Goal: Transaction & Acquisition: Book appointment/travel/reservation

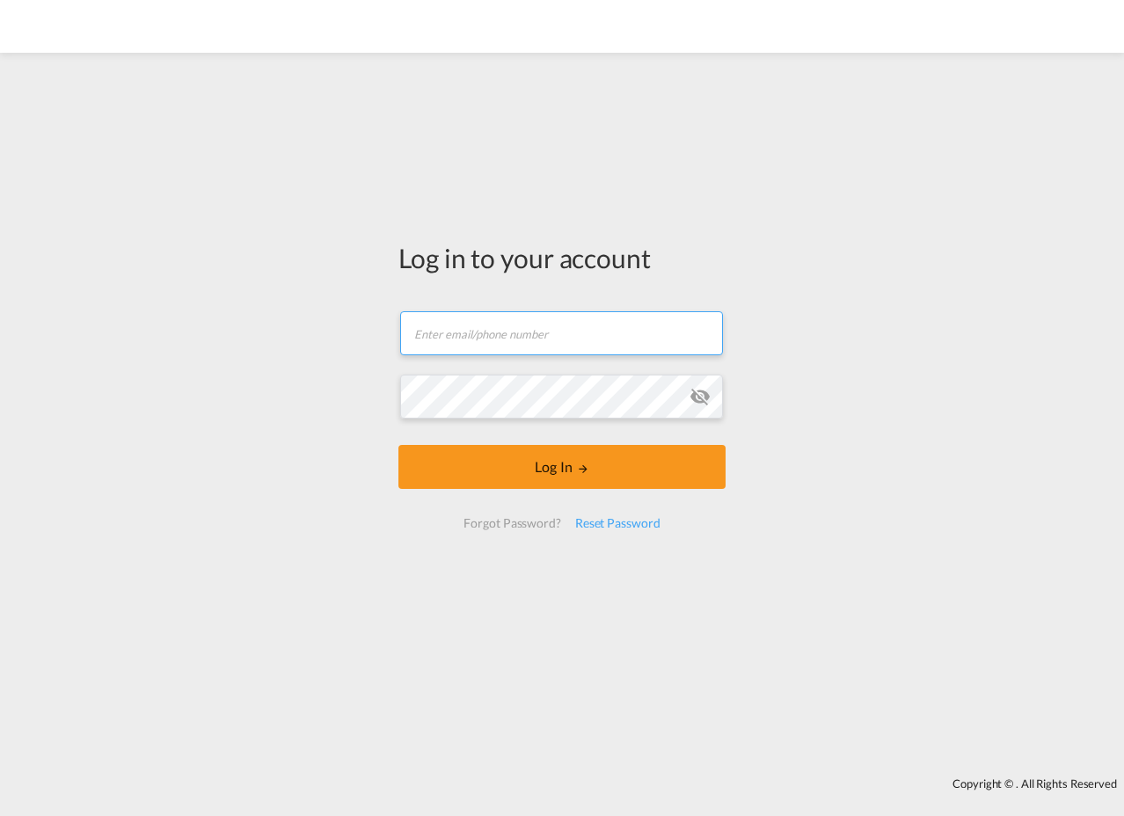
type input "[EMAIL_ADDRESS][PERSON_NAME][DOMAIN_NAME]"
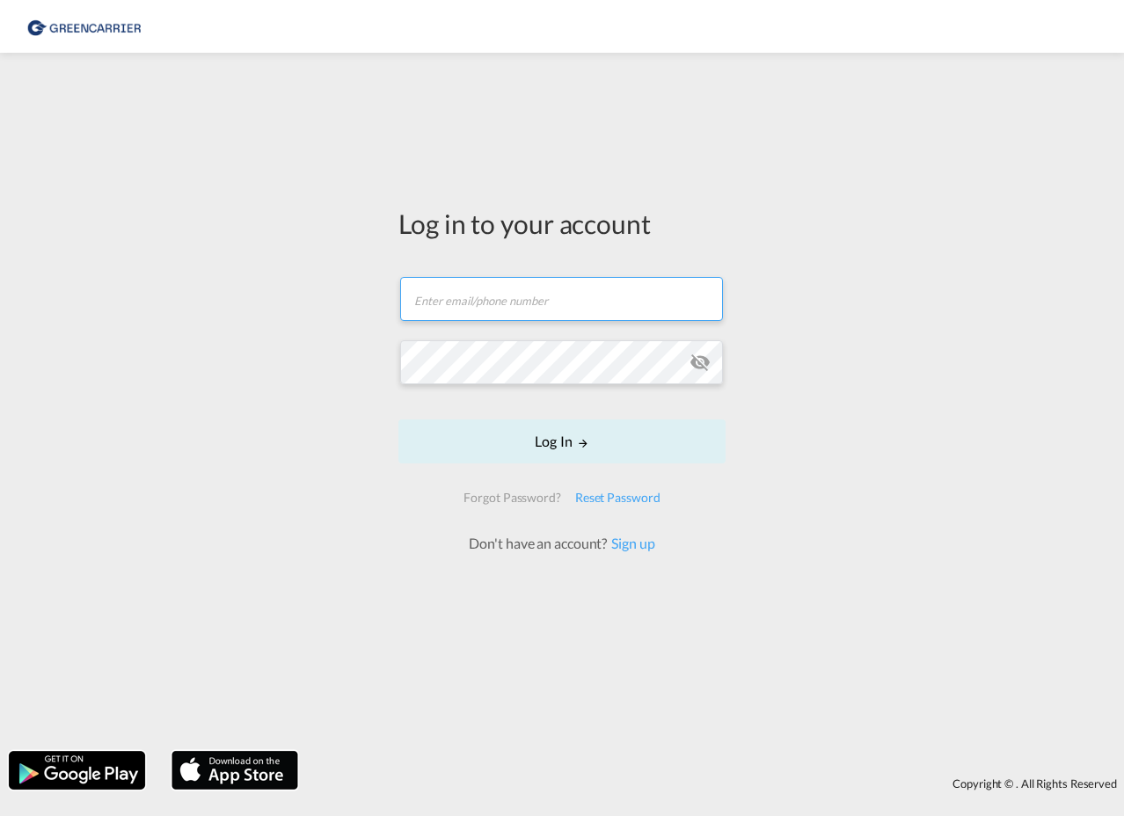
type input "[EMAIL_ADDRESS][PERSON_NAME][DOMAIN_NAME]"
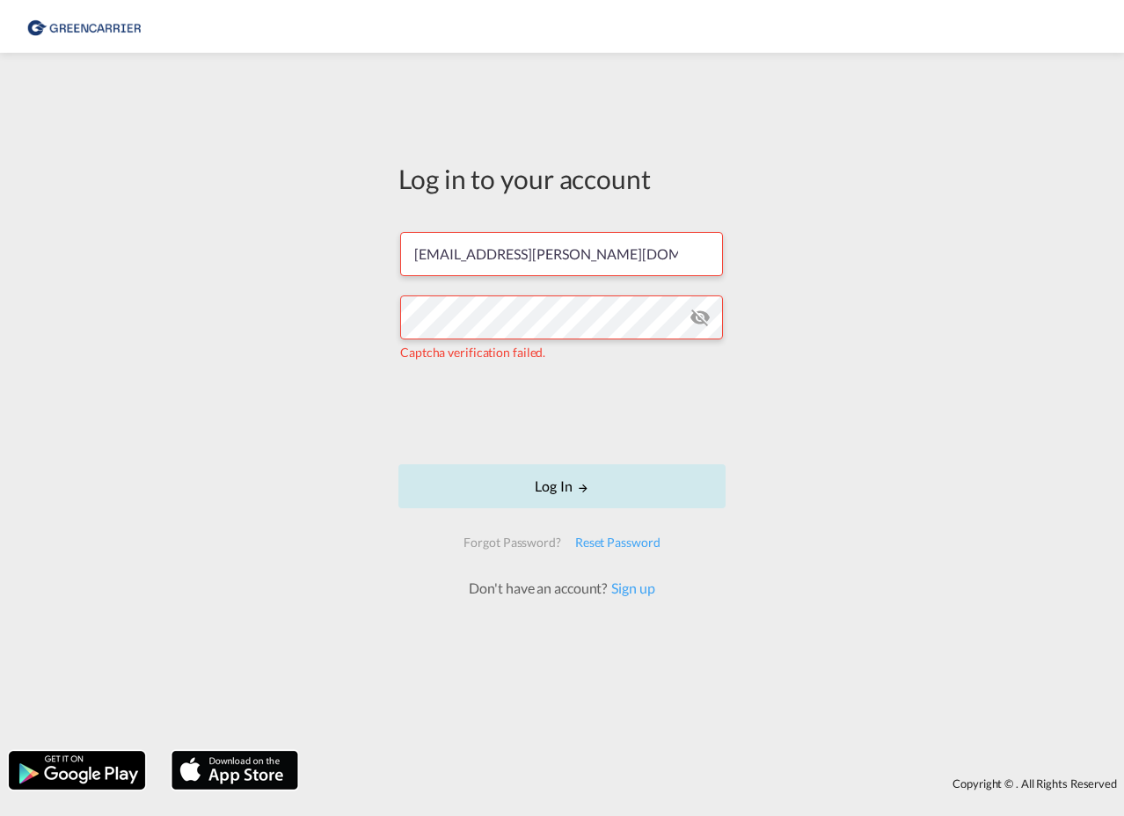
click at [599, 492] on button "Log In" at bounding box center [562, 486] width 327 height 44
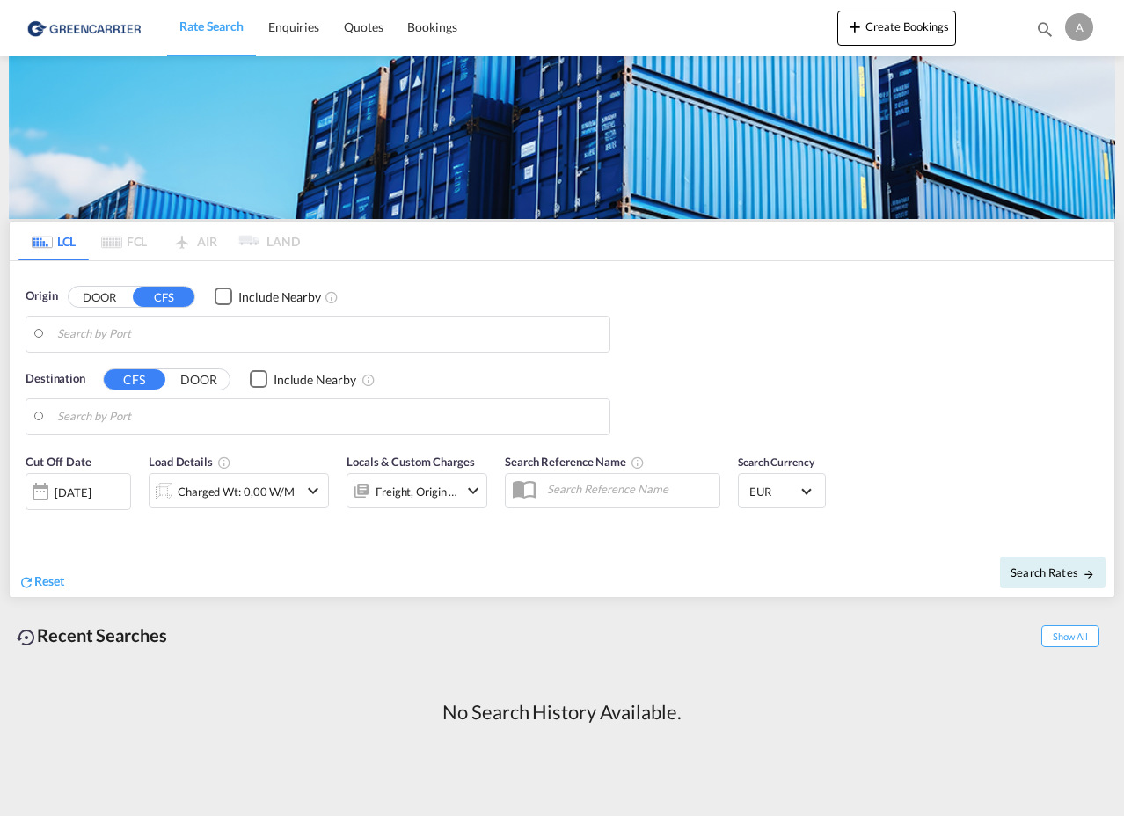
click at [92, 335] on input "Search by Port" at bounding box center [329, 334] width 544 height 26
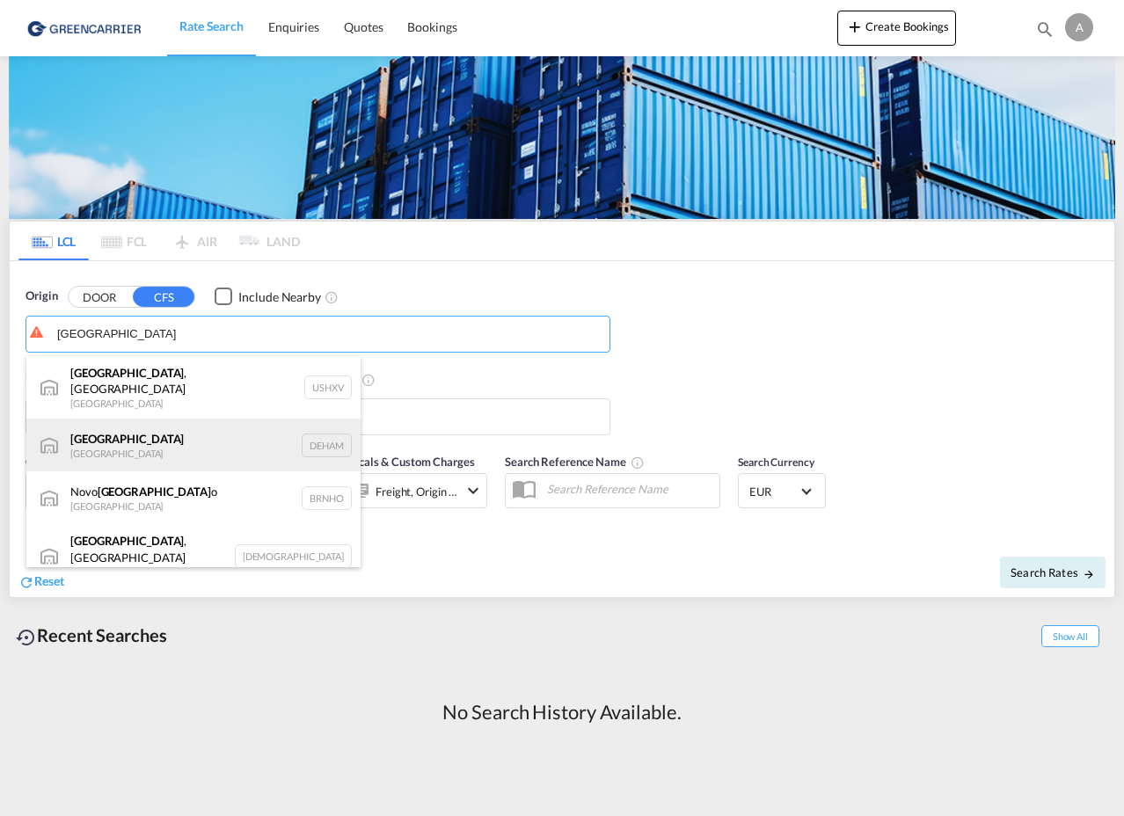
click at [86, 435] on div "[GEOGRAPHIC_DATA] [GEOGRAPHIC_DATA] DEHAM" at bounding box center [193, 445] width 334 height 53
type input "[GEOGRAPHIC_DATA], [GEOGRAPHIC_DATA]"
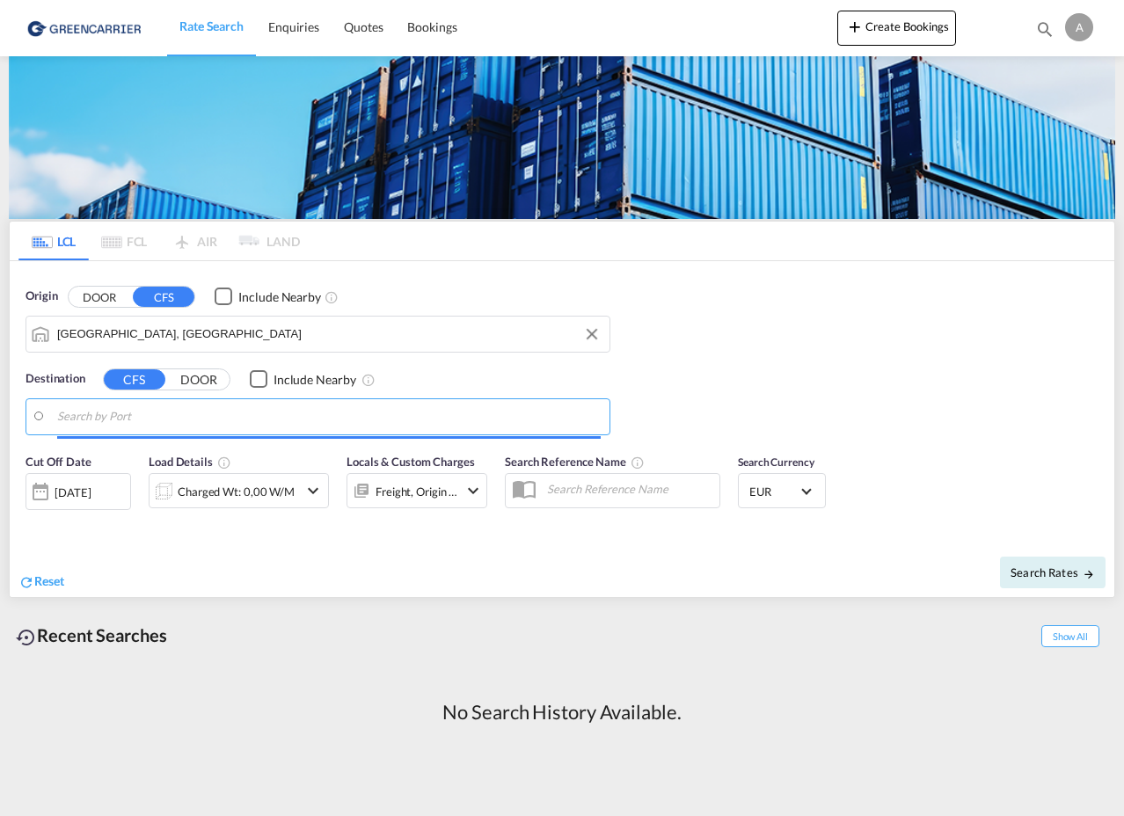
click at [84, 417] on input "Search by Port" at bounding box center [329, 417] width 544 height 26
click at [363, 27] on span "Quotes" at bounding box center [363, 26] width 39 height 15
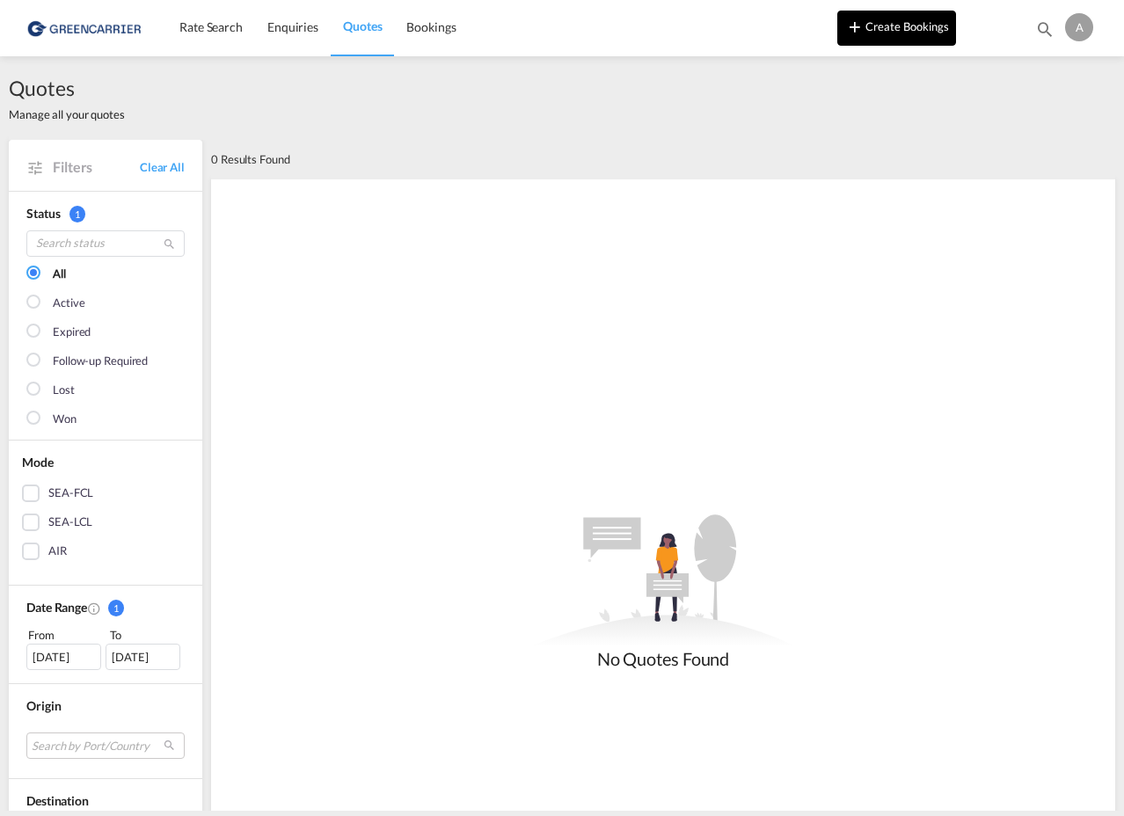
click at [898, 30] on button "Create Bookings" at bounding box center [896, 28] width 119 height 35
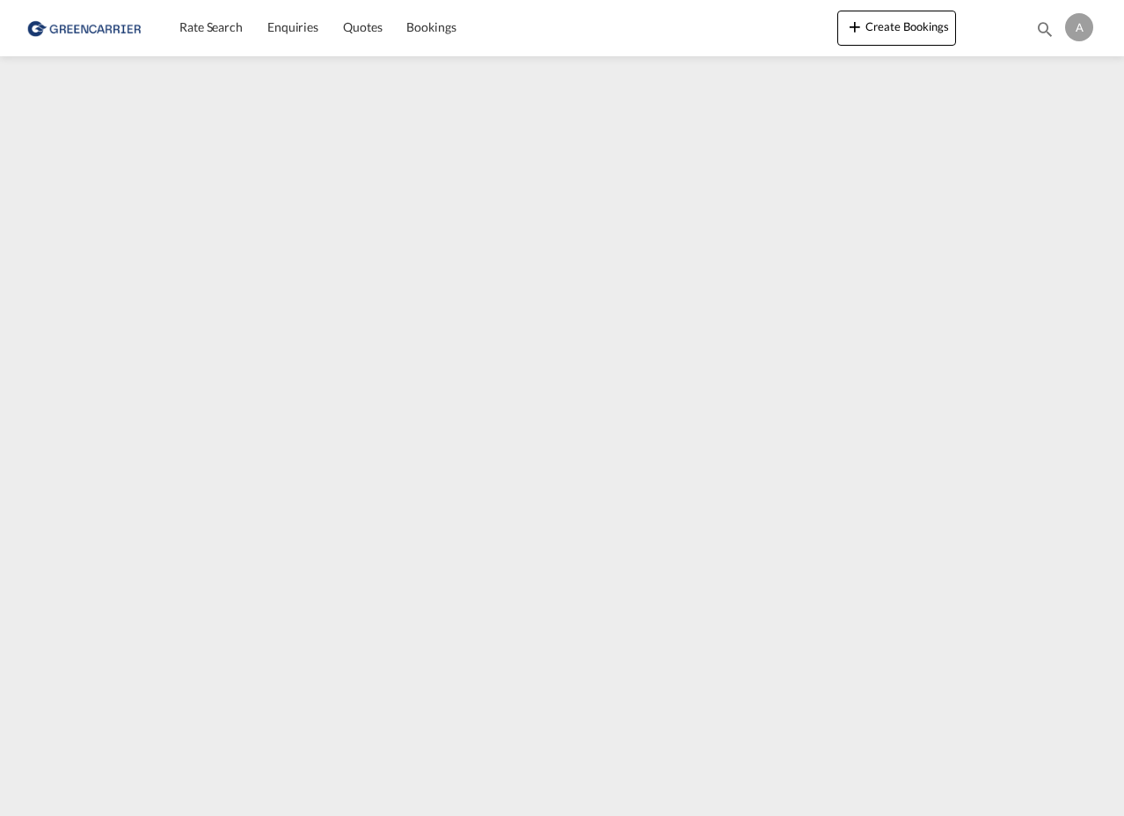
click at [0, 0] on div at bounding box center [0, 0] width 0 height 0
